Goal: Check status: Check status

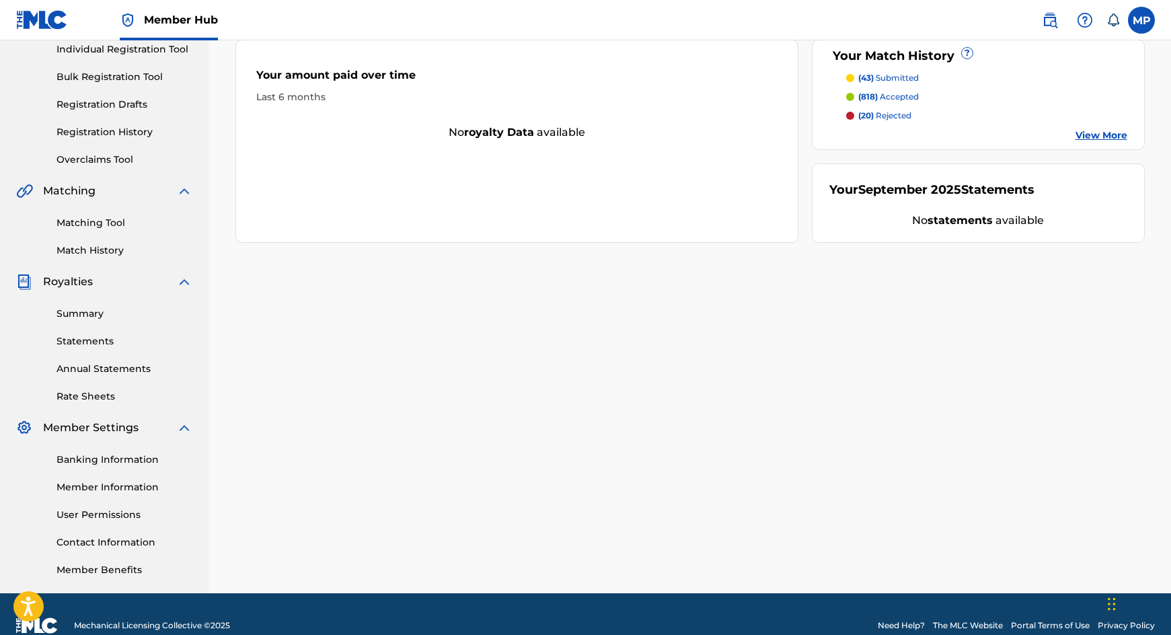
scroll to position [199, 0]
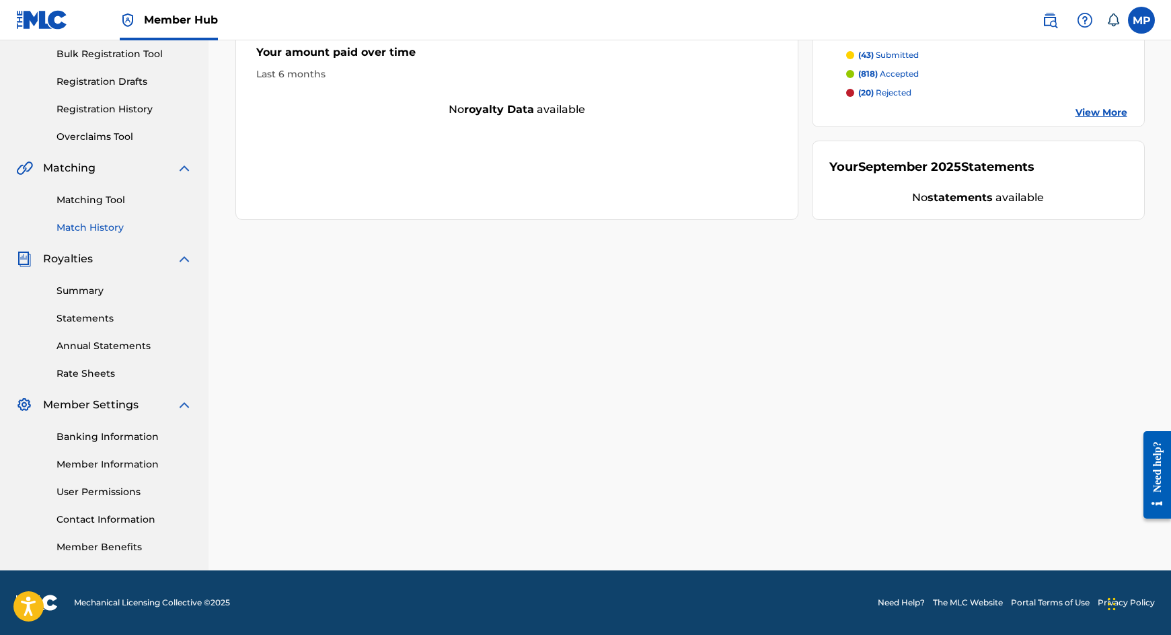
click at [97, 227] on link "Match History" at bounding box center [124, 228] width 136 height 14
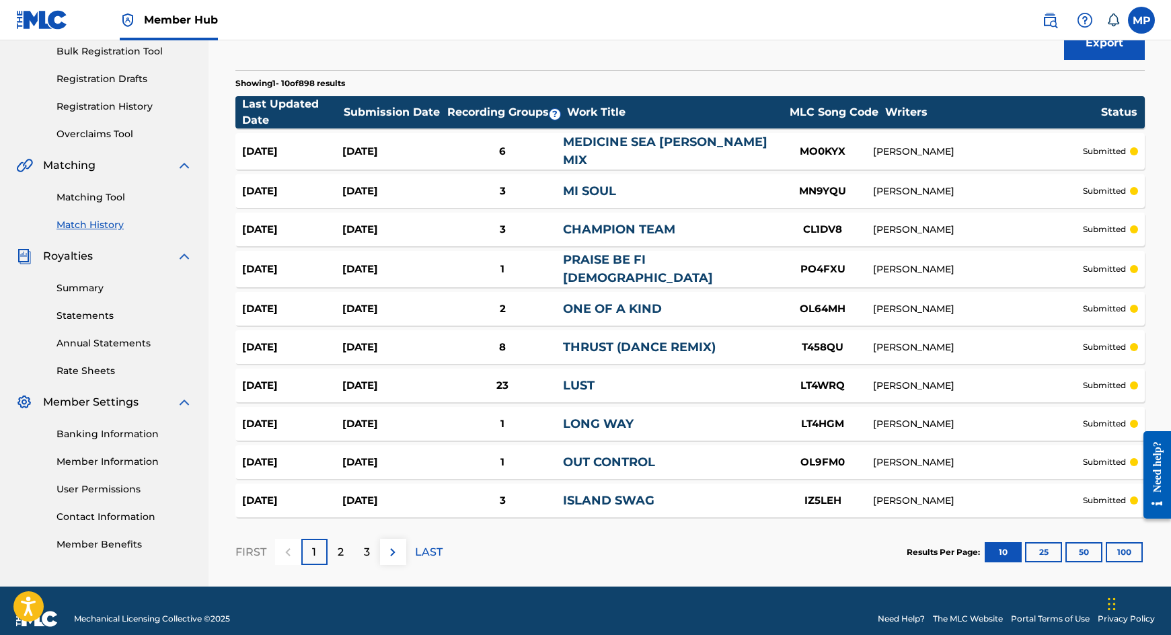
scroll to position [212, 0]
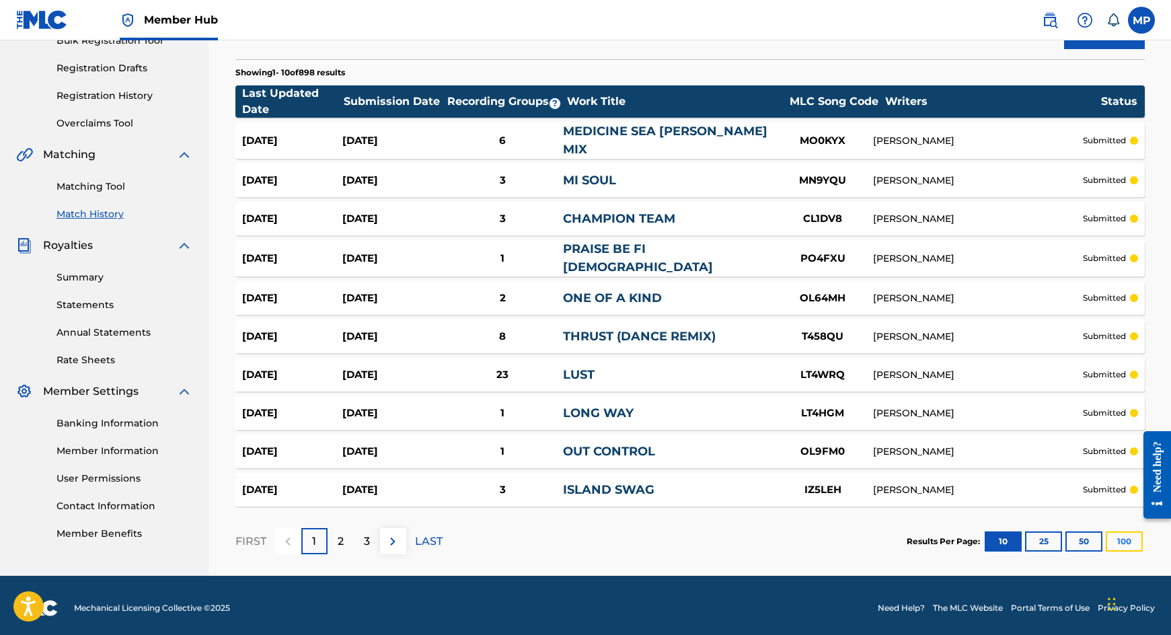
click at [1125, 541] on button "100" at bounding box center [1123, 541] width 37 height 20
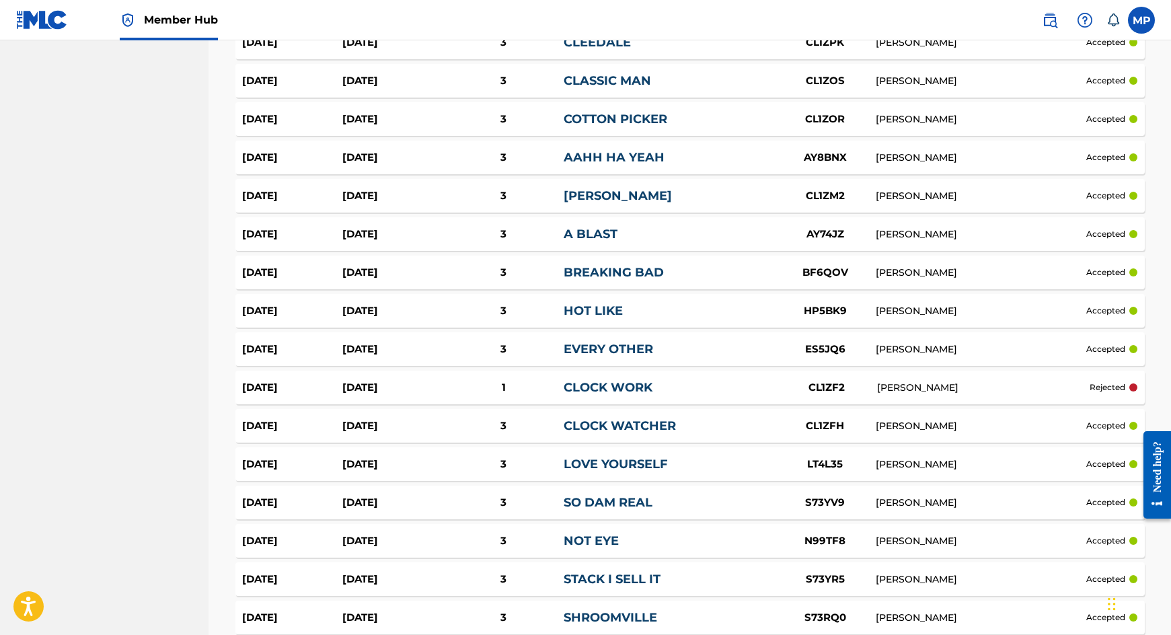
scroll to position [3721, 0]
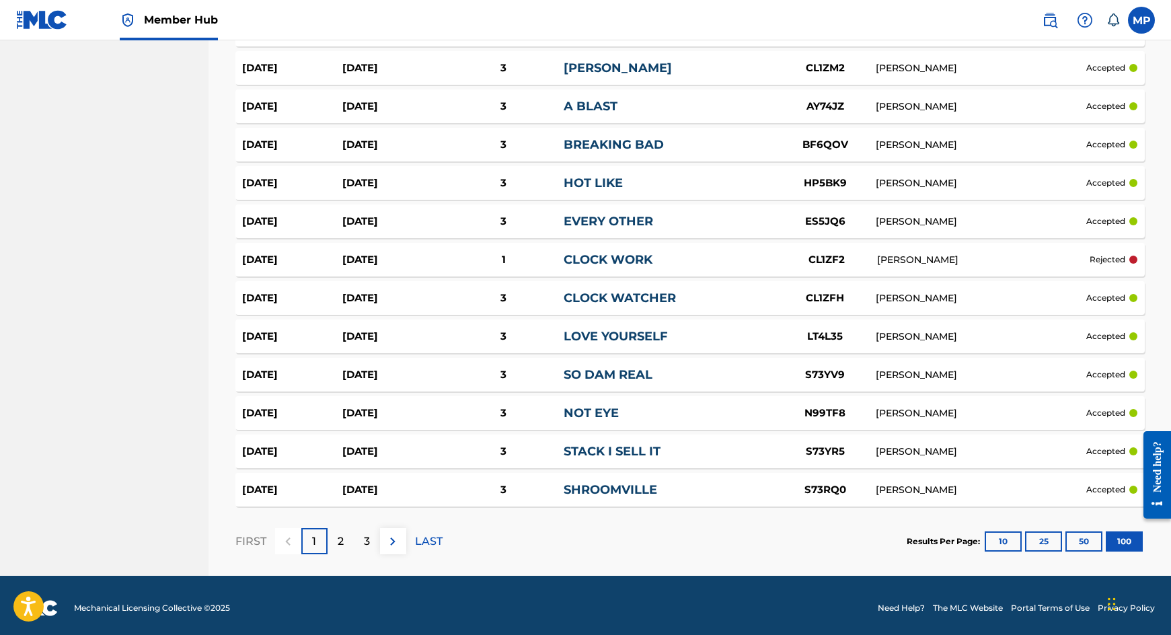
click at [346, 538] on div "2" at bounding box center [340, 541] width 26 height 26
click at [371, 541] on div "3" at bounding box center [367, 541] width 26 height 26
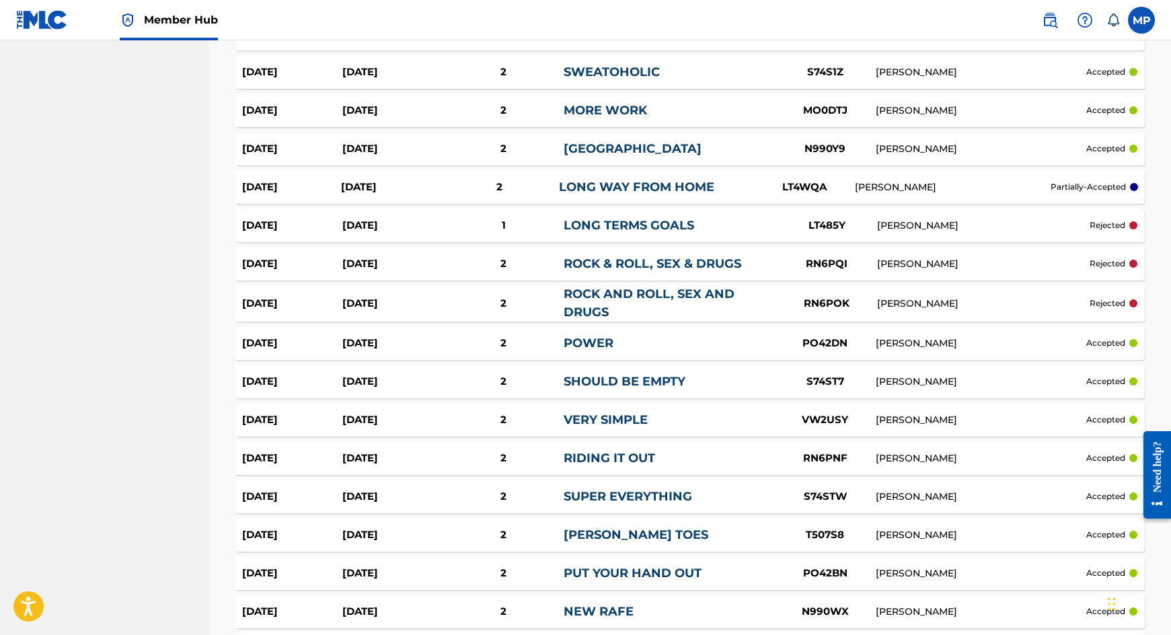
scroll to position [941, 0]
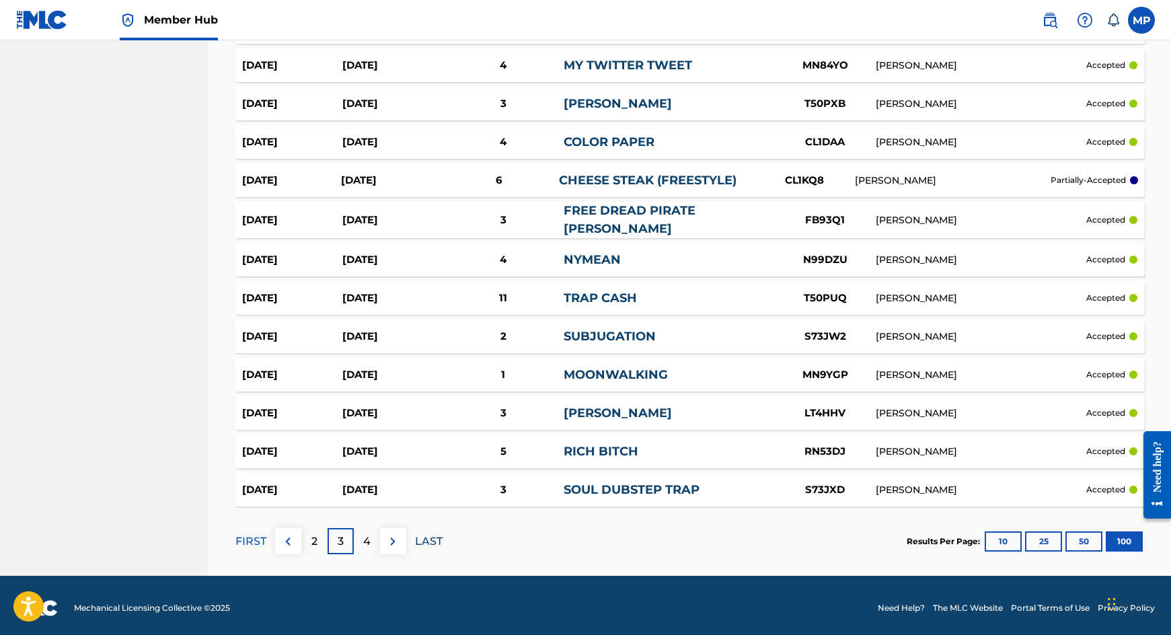
click at [431, 537] on p "LAST" at bounding box center [429, 541] width 28 height 16
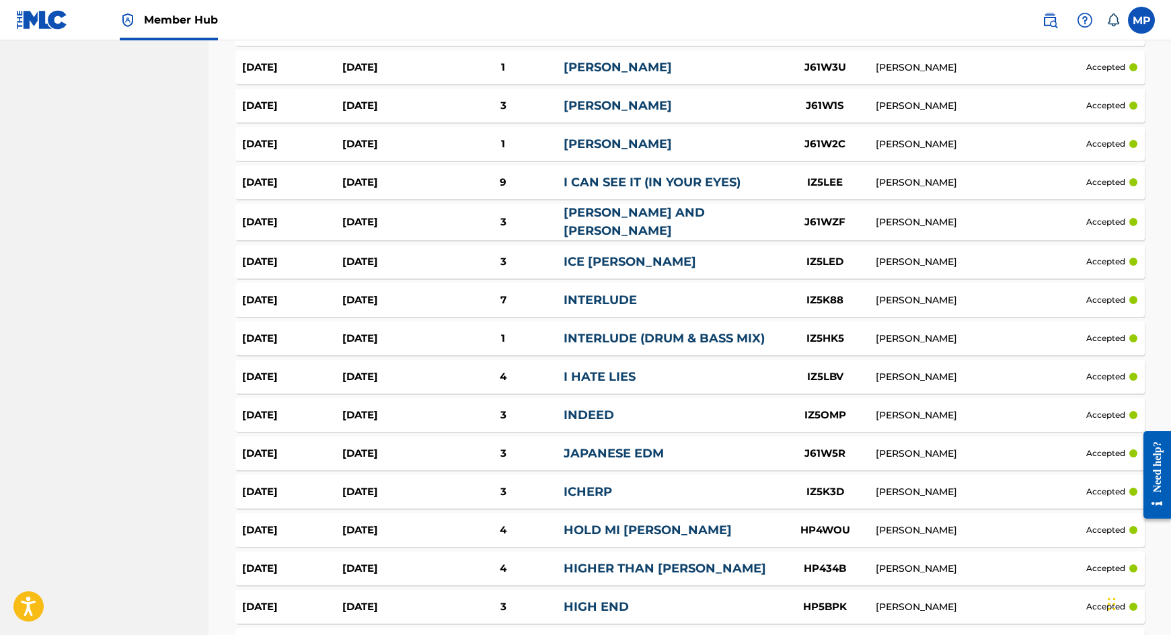
scroll to position [3670, 0]
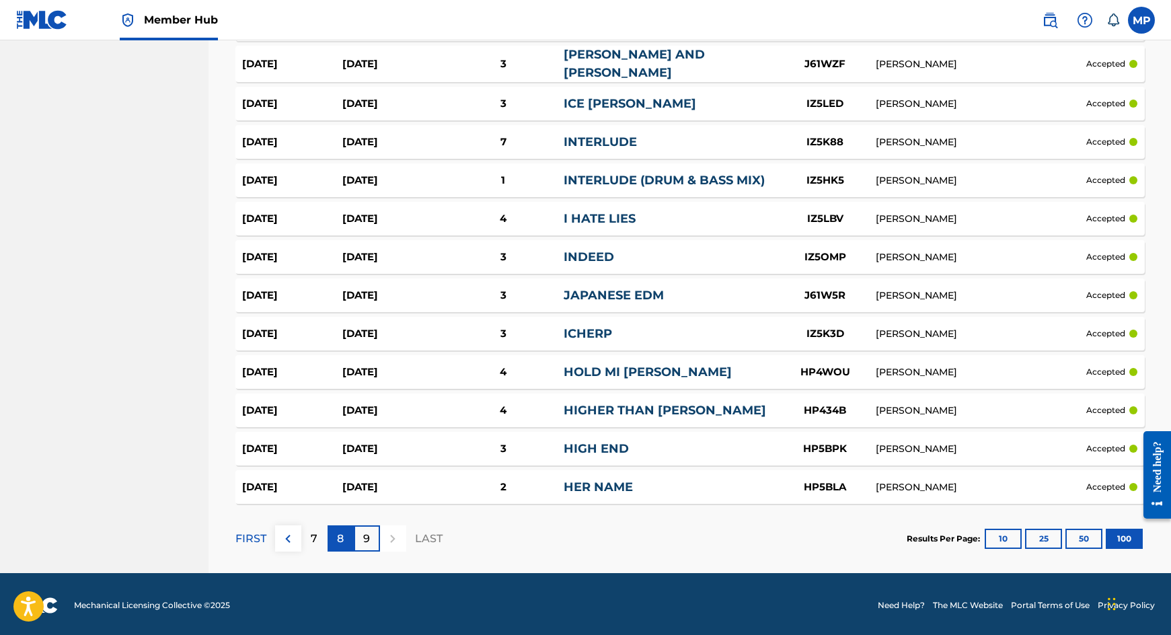
click at [344, 539] on p "8" at bounding box center [340, 538] width 7 height 16
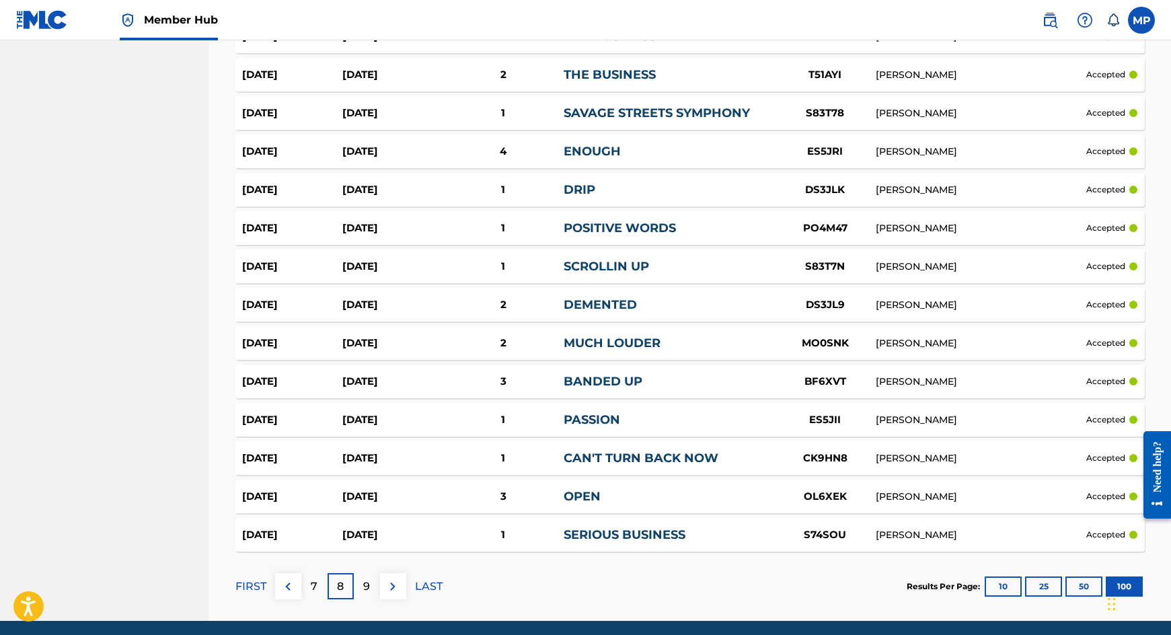
scroll to position [3662, 0]
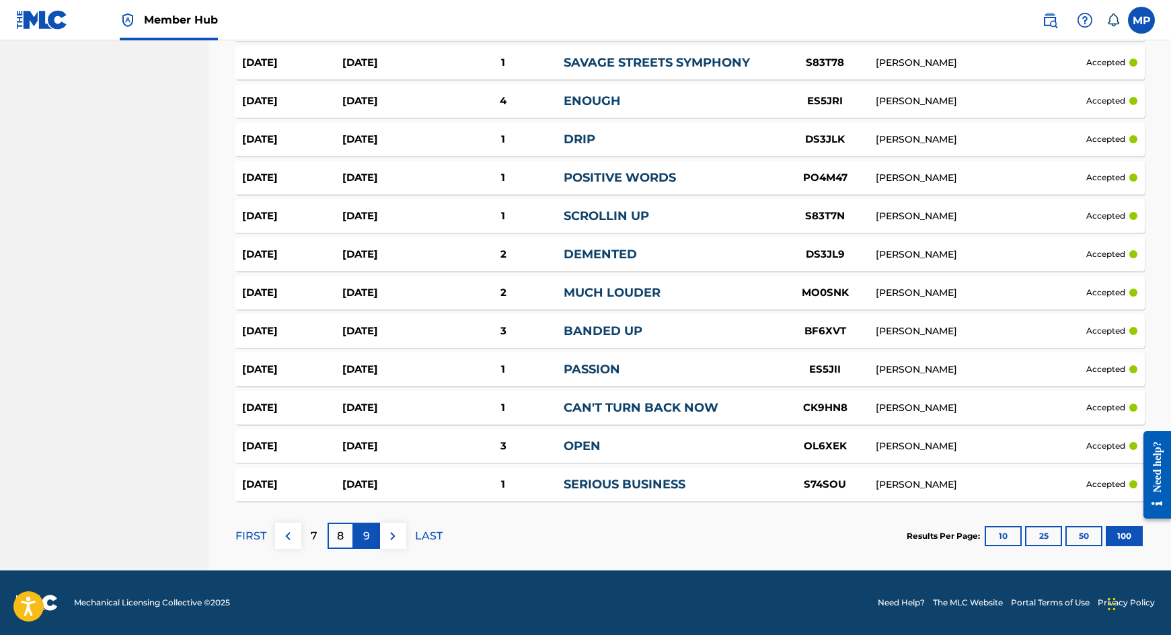
click at [370, 539] on div "9" at bounding box center [367, 535] width 26 height 26
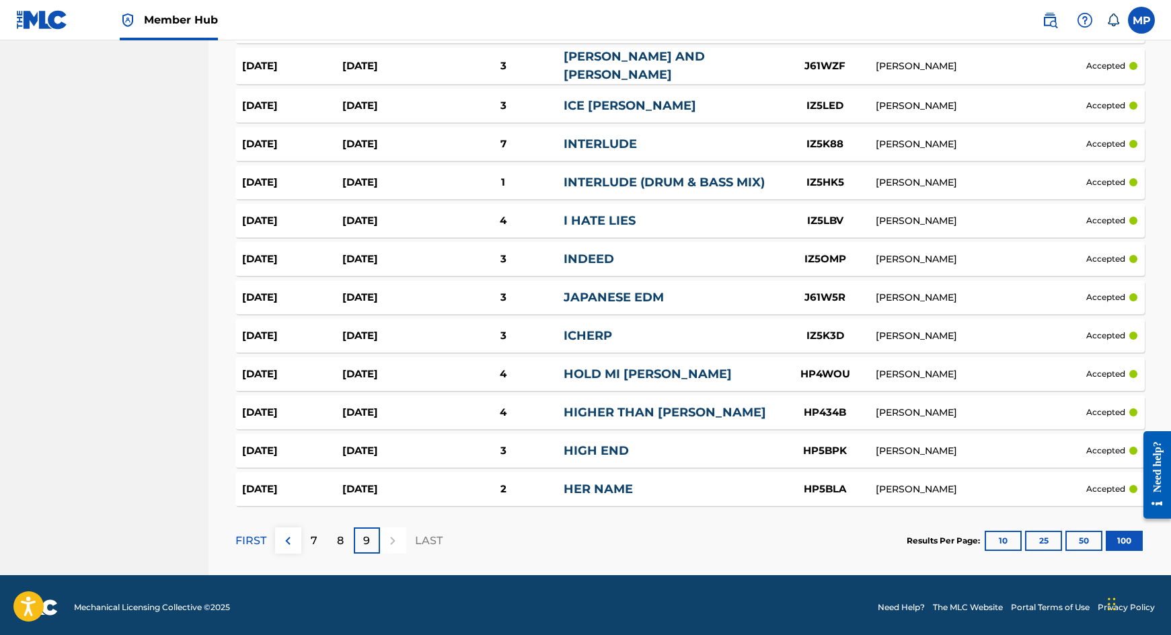
scroll to position [3670, 0]
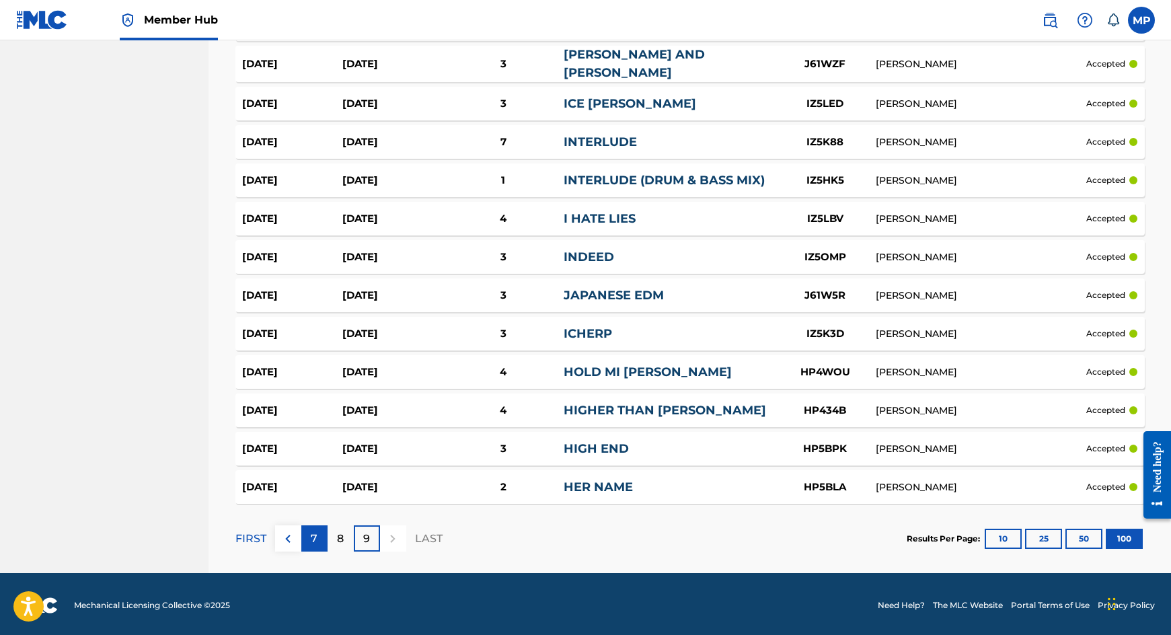
click at [305, 535] on div "7" at bounding box center [314, 538] width 26 height 26
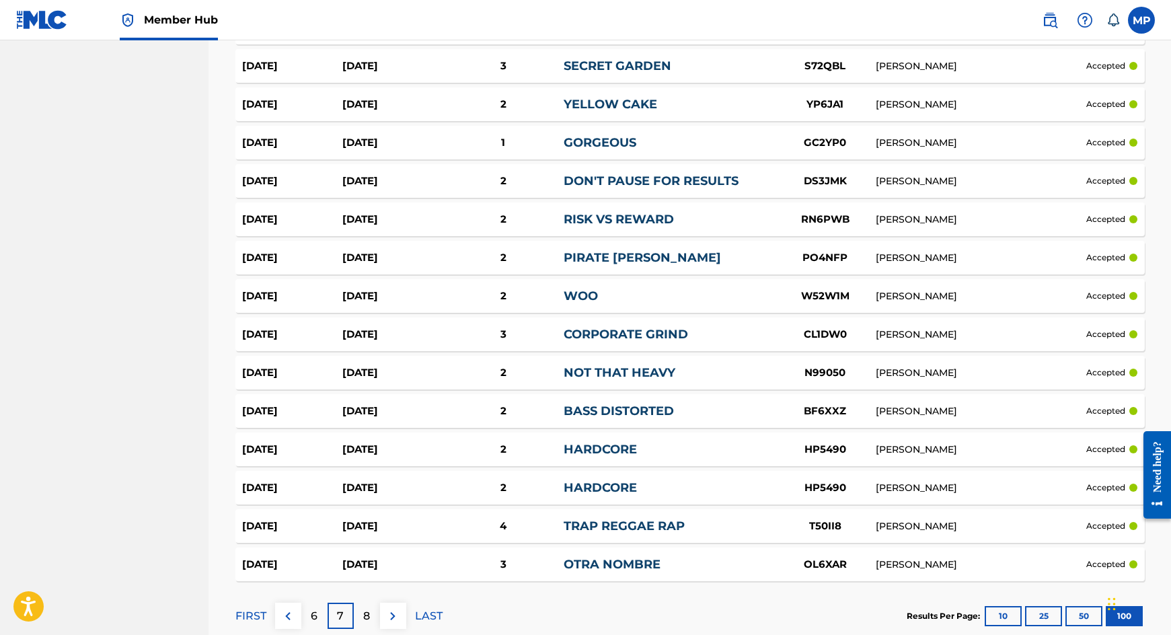
scroll to position [3672, 0]
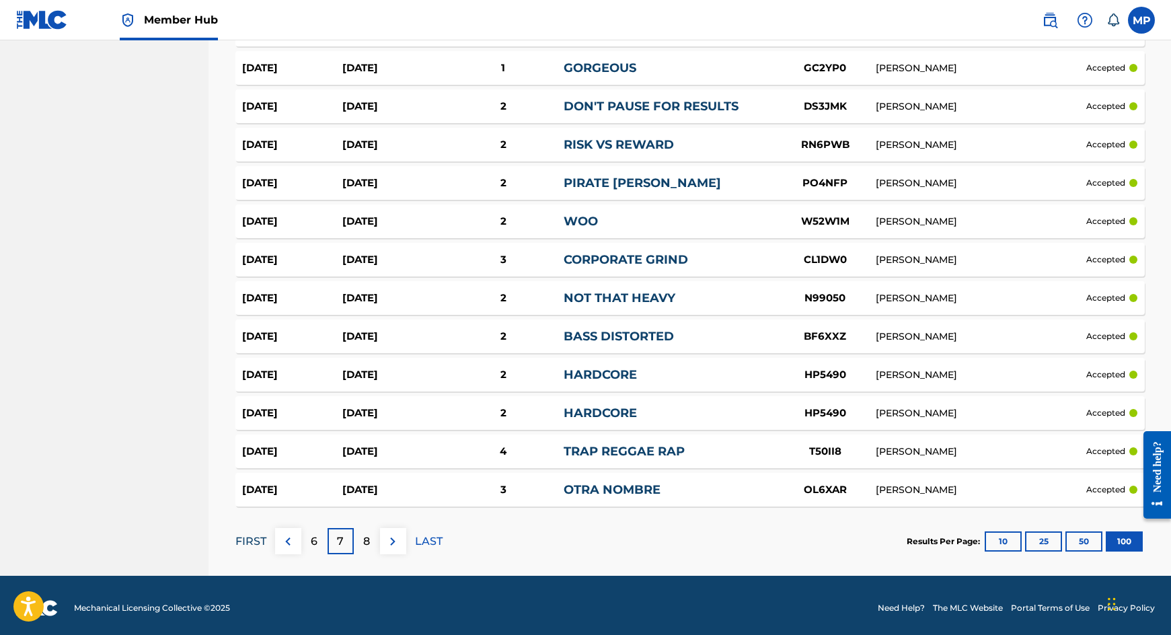
drag, startPoint x: 272, startPoint y: 543, endPoint x: 264, endPoint y: 537, distance: 10.0
click at [273, 543] on div "FIRST 6 7 8 LAST" at bounding box center [338, 541] width 207 height 26
click at [247, 535] on p "FIRST" at bounding box center [250, 541] width 31 height 16
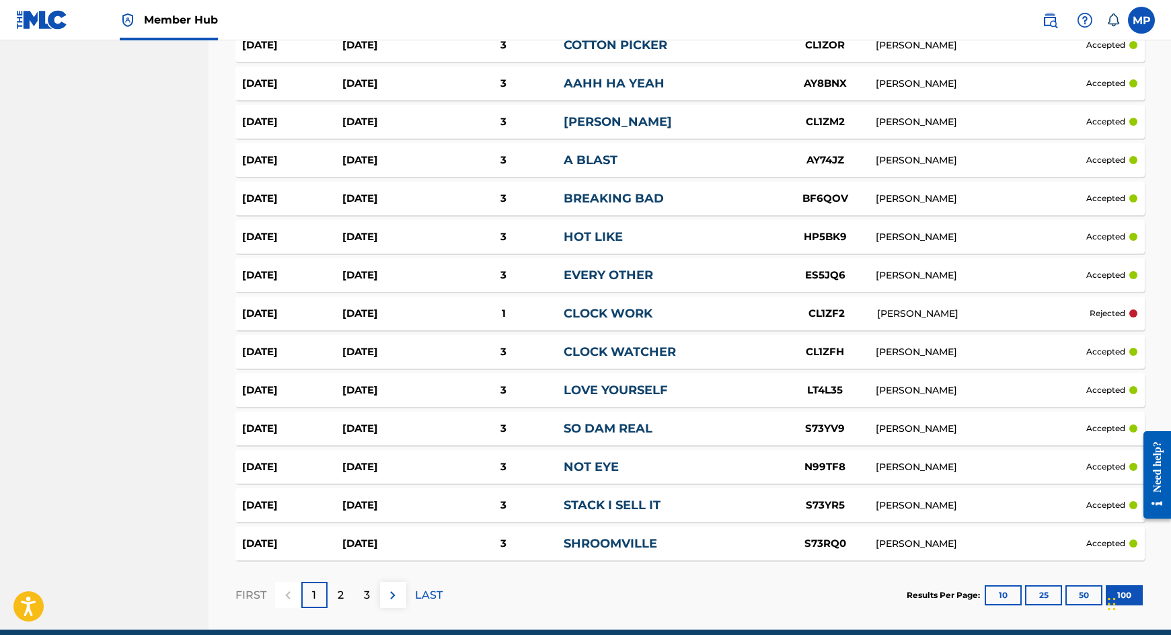
scroll to position [3721, 0]
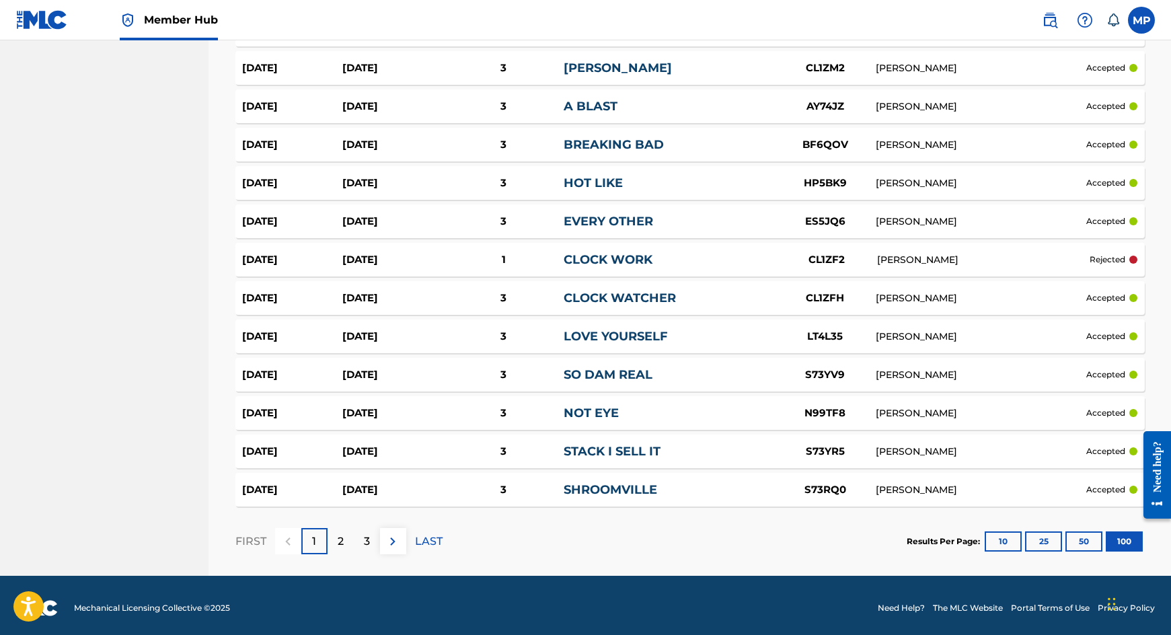
click at [371, 539] on div "3" at bounding box center [367, 541] width 26 height 26
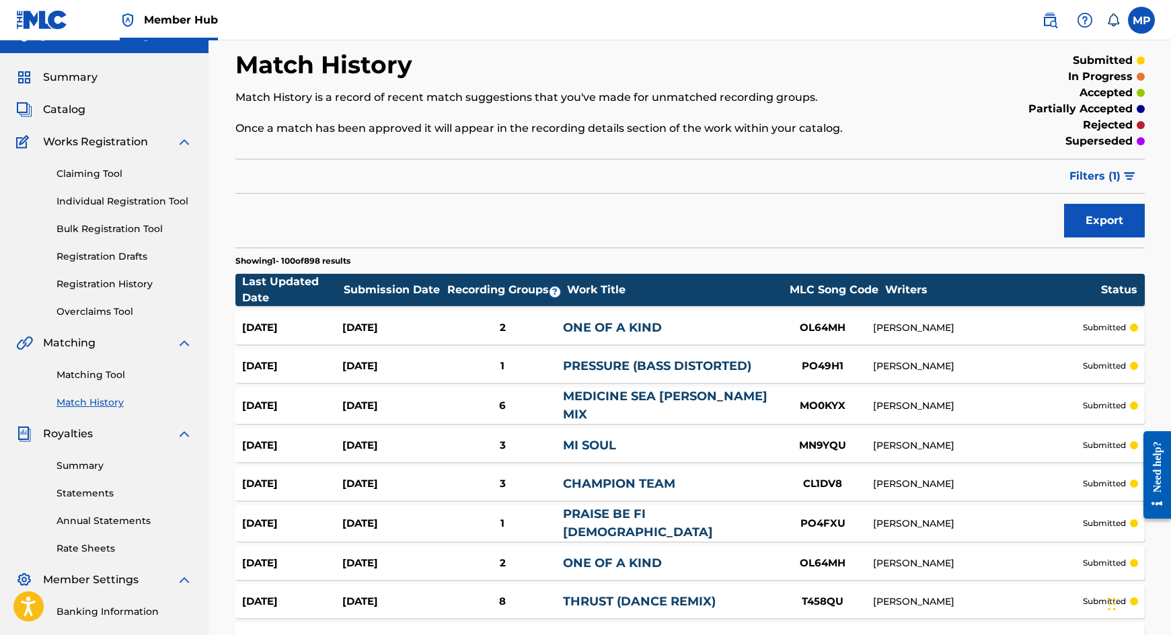
scroll to position [0, 0]
